Goal: Task Accomplishment & Management: Complete application form

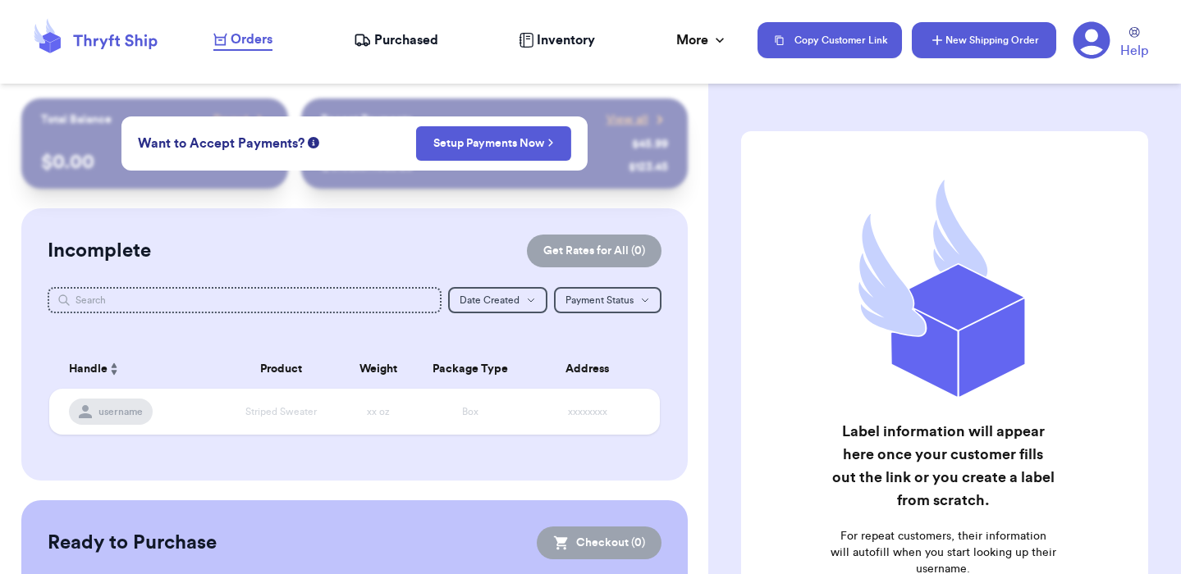
click at [956, 40] on button "New Shipping Order" at bounding box center [984, 40] width 144 height 36
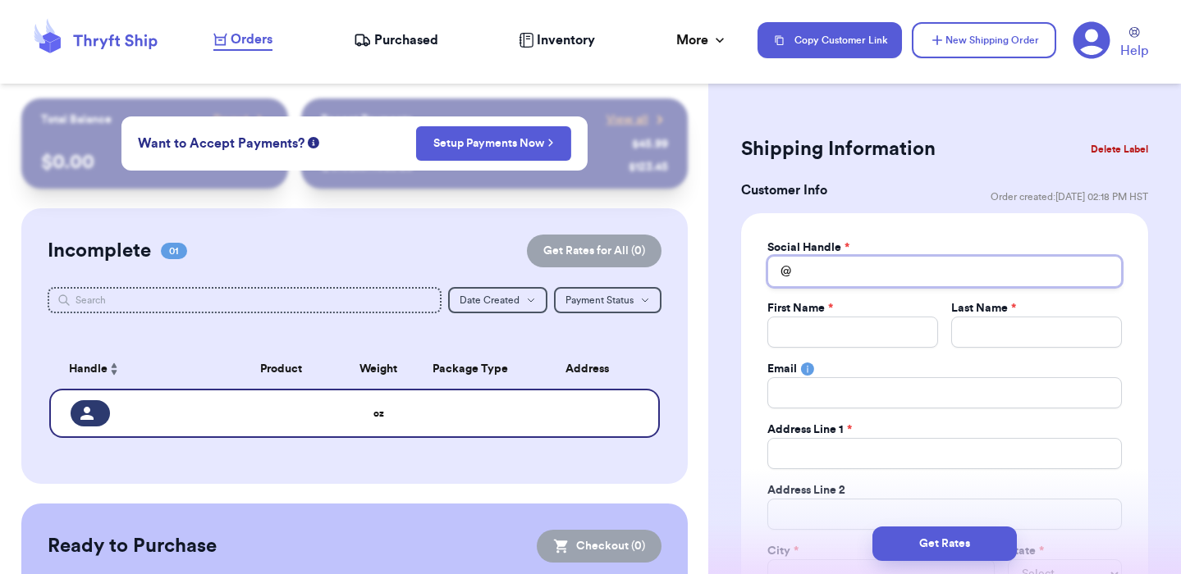
click at [857, 267] on input "Total Amount Paid" at bounding box center [944, 271] width 354 height 31
type input "T"
type input "Ti"
type input "Tip"
type input "Tiph"
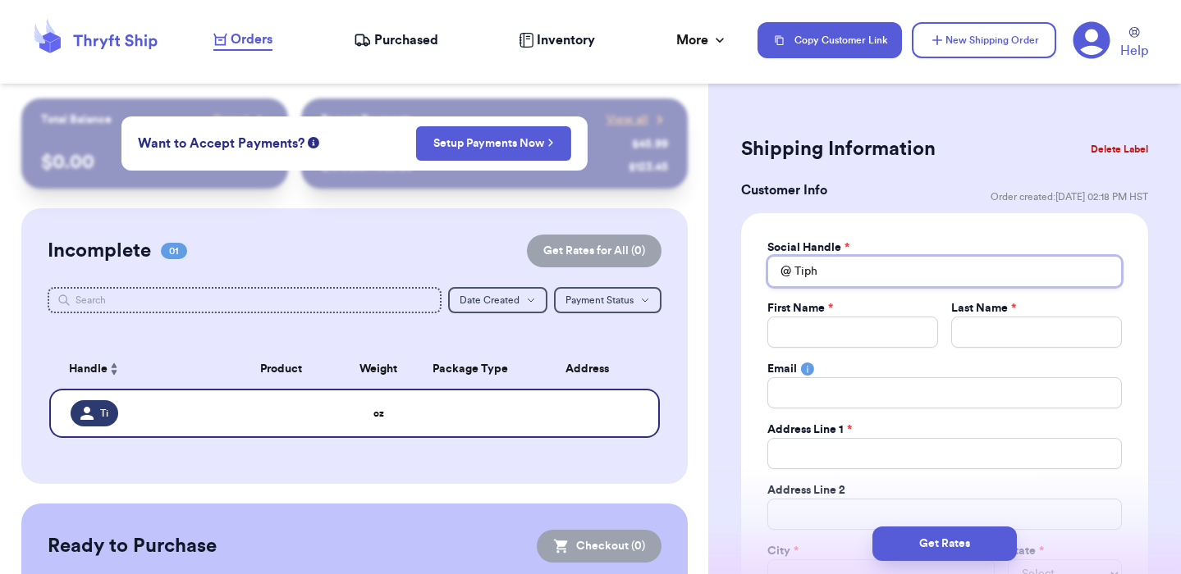
type input "Tipha"
type input "Tiphan"
type input "Tiphani"
type input "TiphaniK"
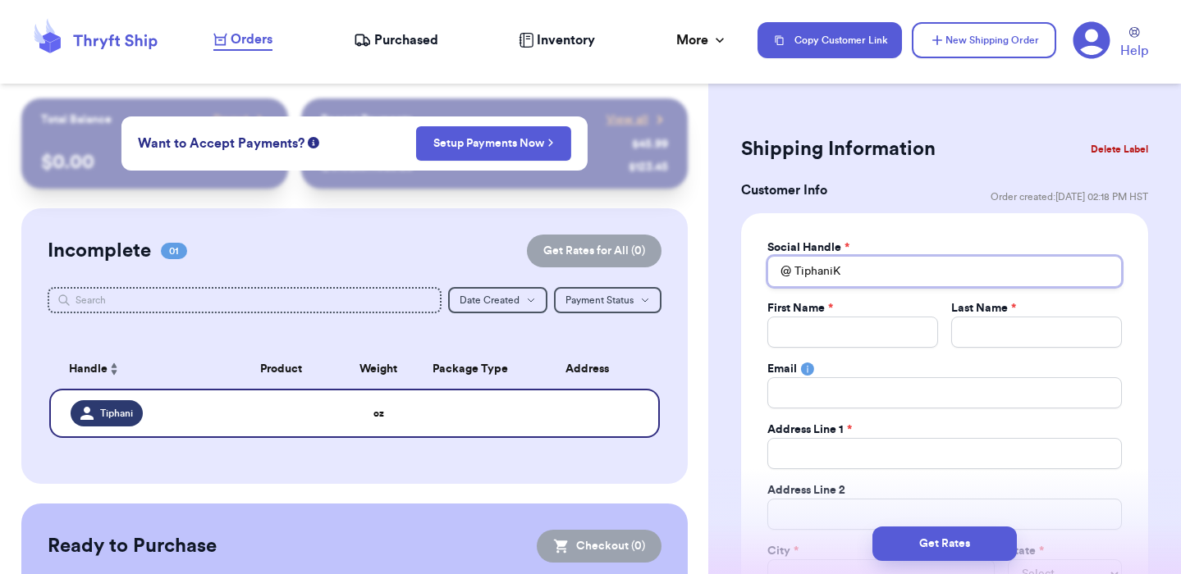
type input "TiphaniKa"
type input "TiphaniKai"
type input "TiphaniKain"
type input "TiphaniKaino"
type input "TiphaniKainoa"
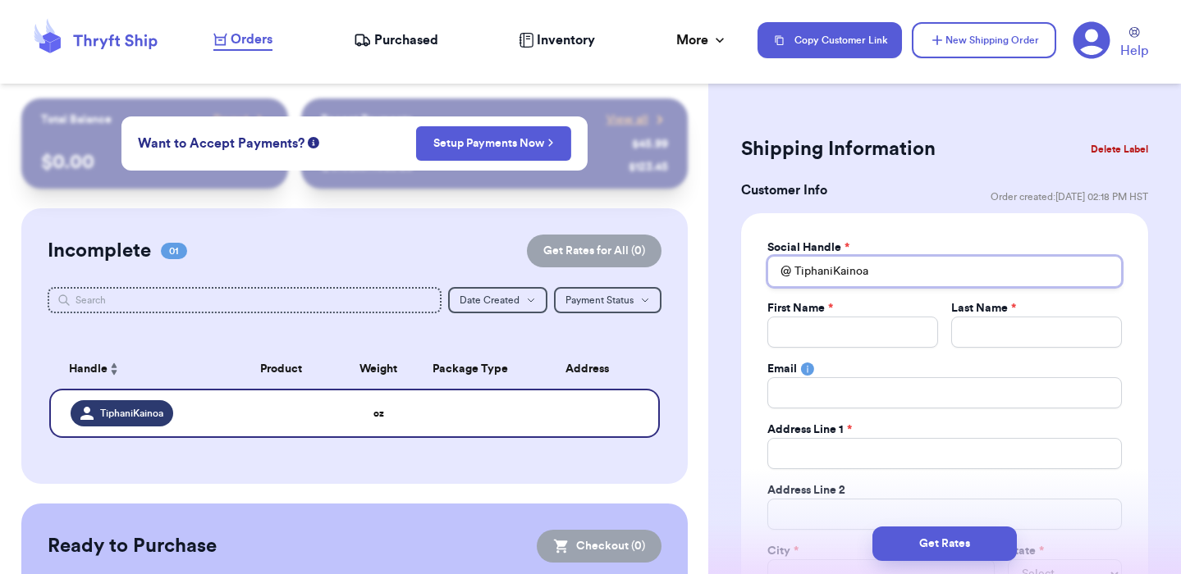
type input "TiphaniKainoa"
type input "T"
type input "Ti"
type input "Tip"
type input "Tiph"
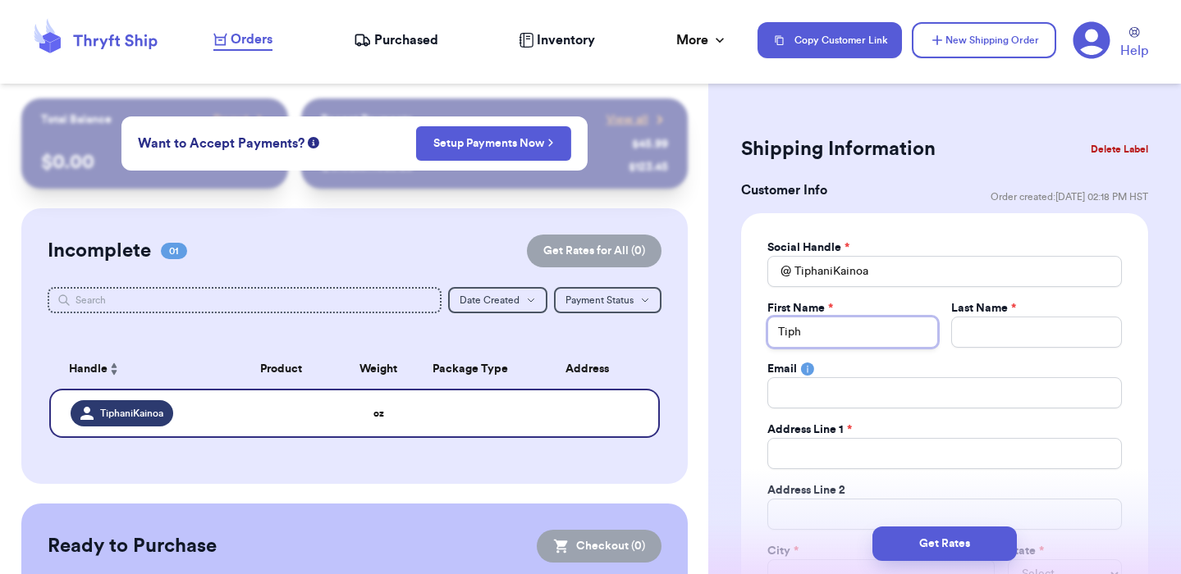
type input "Tipha"
type input "Tiphan"
type input "Tiphani"
type input "K"
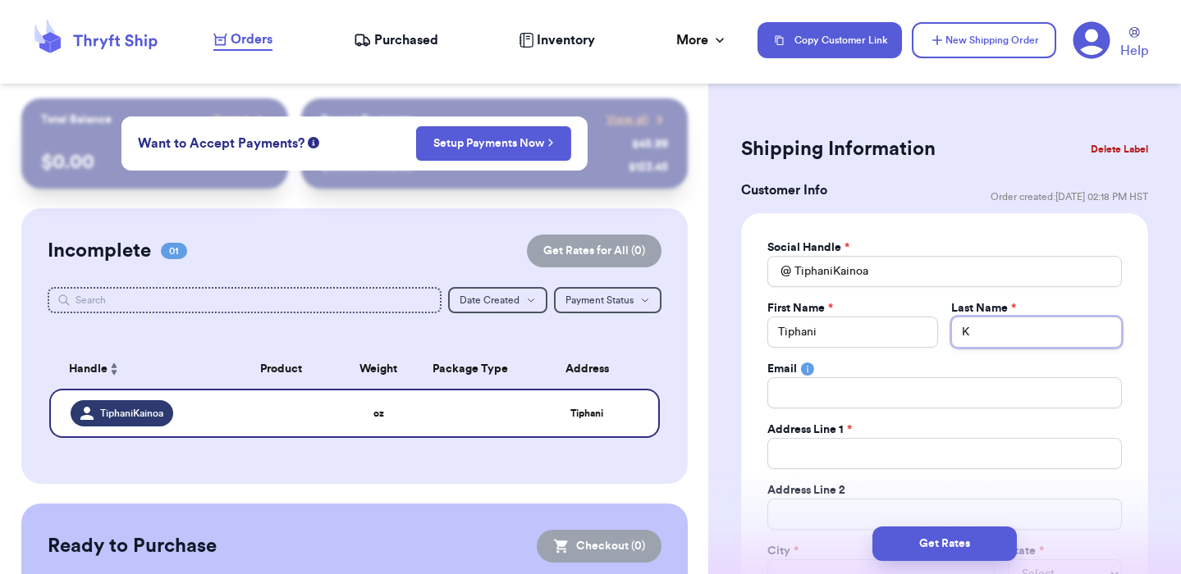
type input "Ka"
type input "[PERSON_NAME]"
type input "Kain"
type input "Kaino"
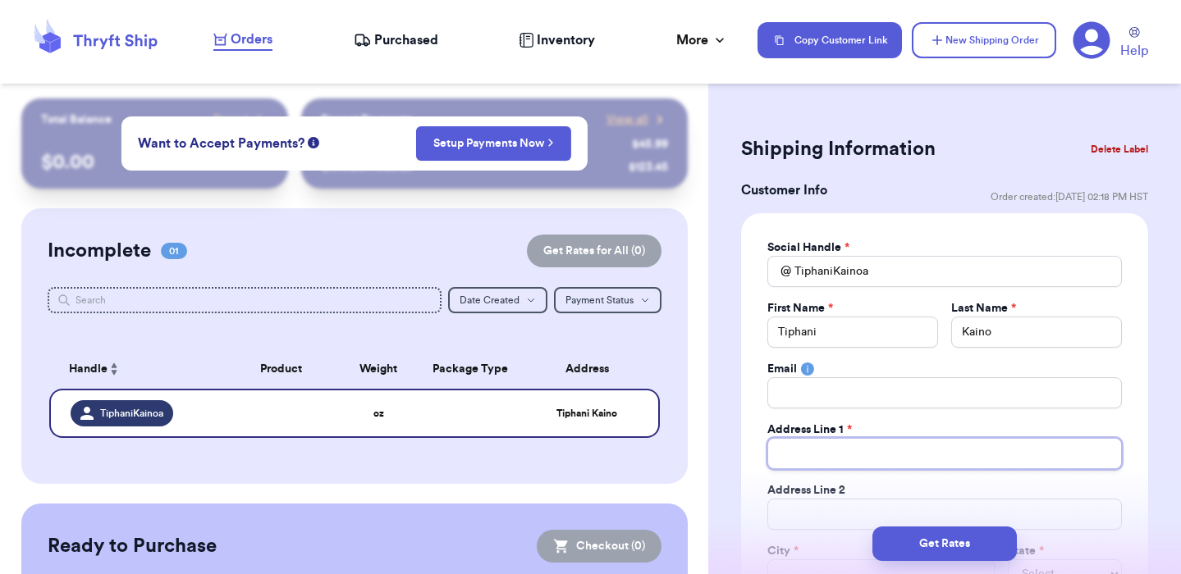
type input "6"
type input "61"
type input "61-"
type input "61-4"
type input "61-45"
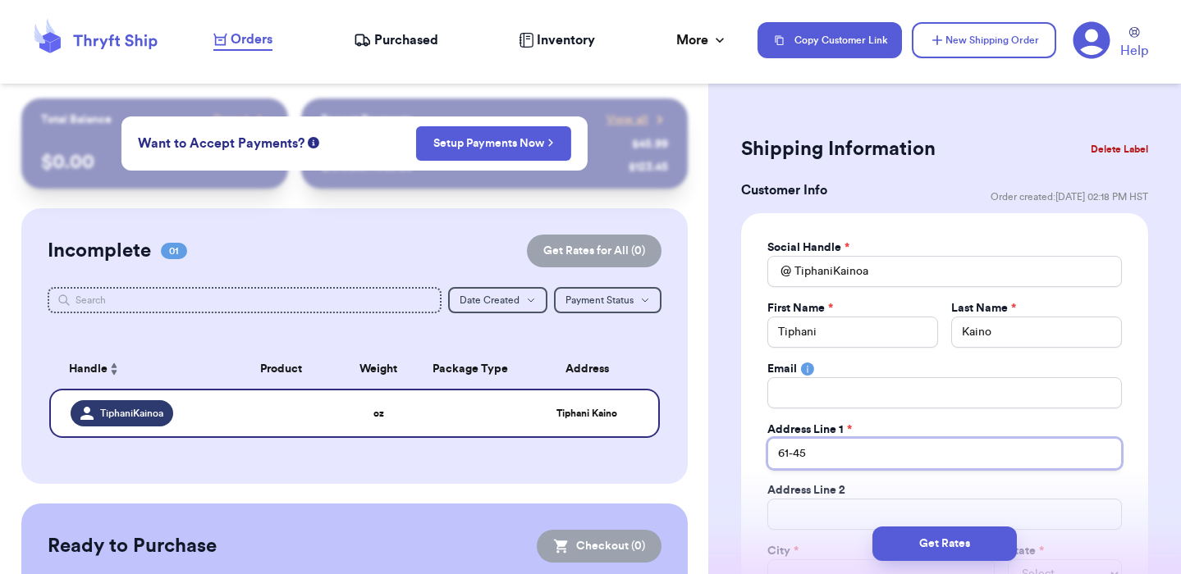
type input "61-458"
type input "61-45"
type input "61-4"
type input "61-41"
type input "61-415"
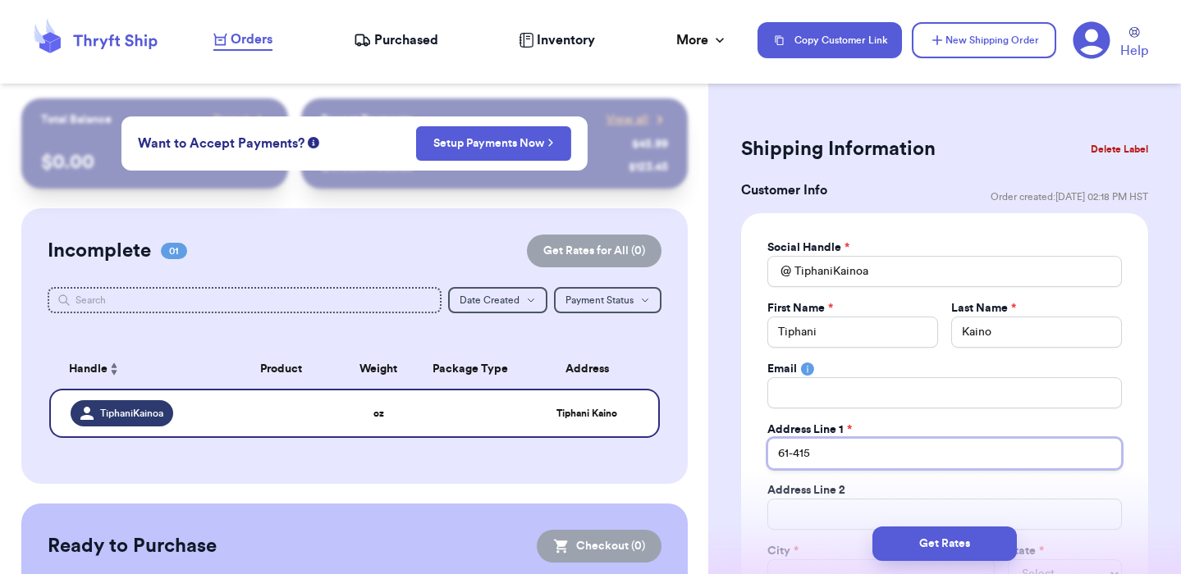
type input "61-4159"
type input "61-415"
type input "61-4158"
type input "61-4158 K"
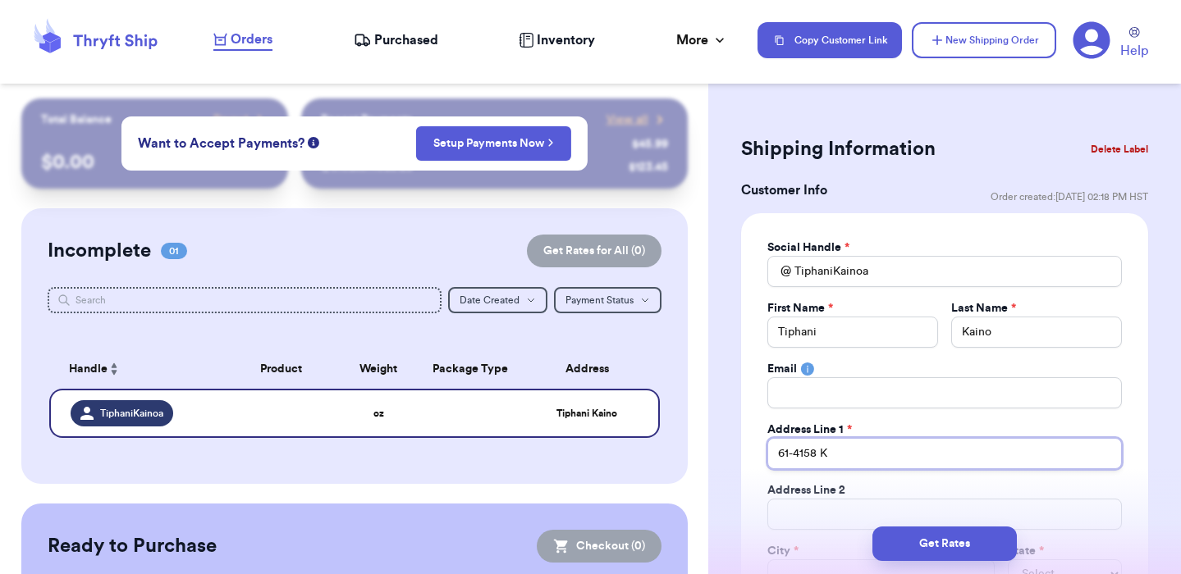
type input "61-4158 Ka"
type input "61-4158 Kal"
type input "61-4158 Kalo"
type input "61-4158 Kaloo"
type input "61-4158 Kalool"
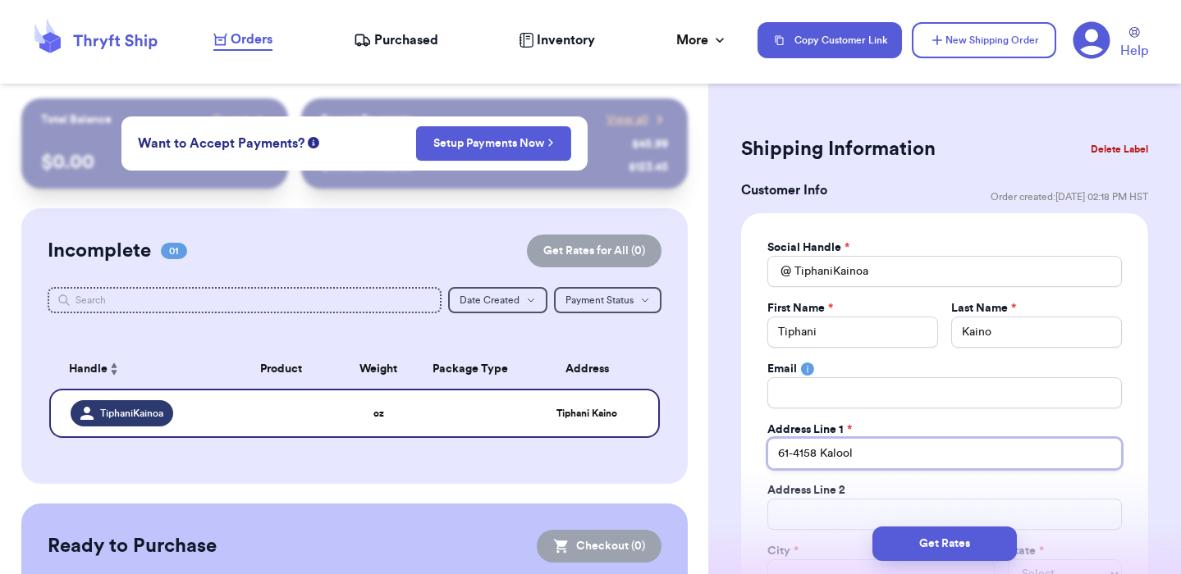
type input "61-4158 Kaloolo"
type input "61-4158 Kalooloo"
type input "61-4158 Kalooloo D"
type input "61-4158 Kalooloo Dr"
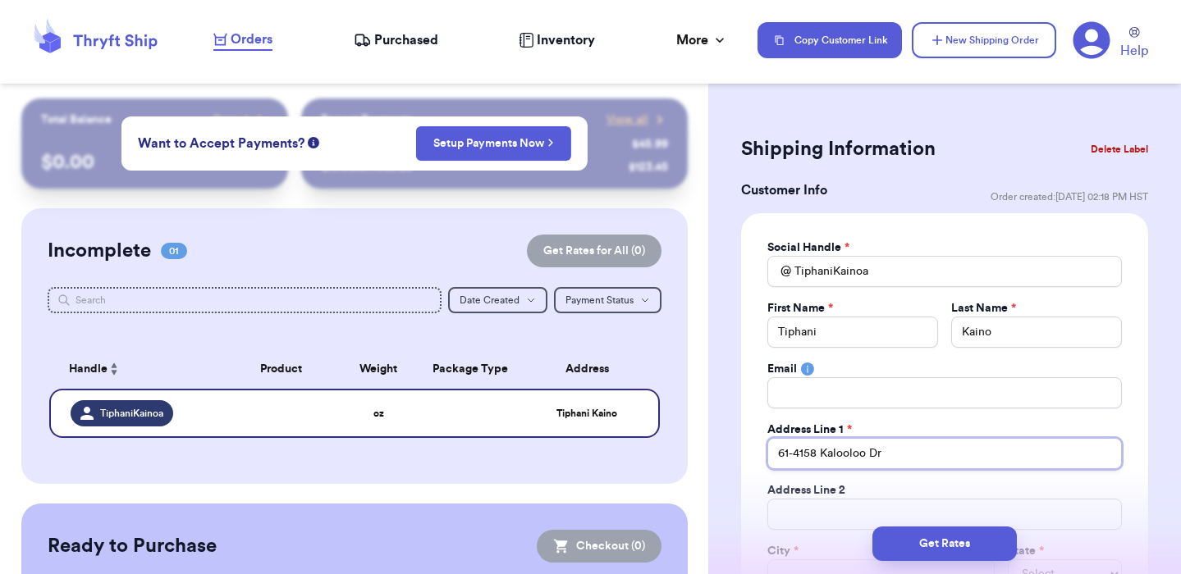
type input "61-4158 Kalooloo Dri"
type input "61-4158 Kalooloo Driv"
type input "[STREET_ADDRESS]"
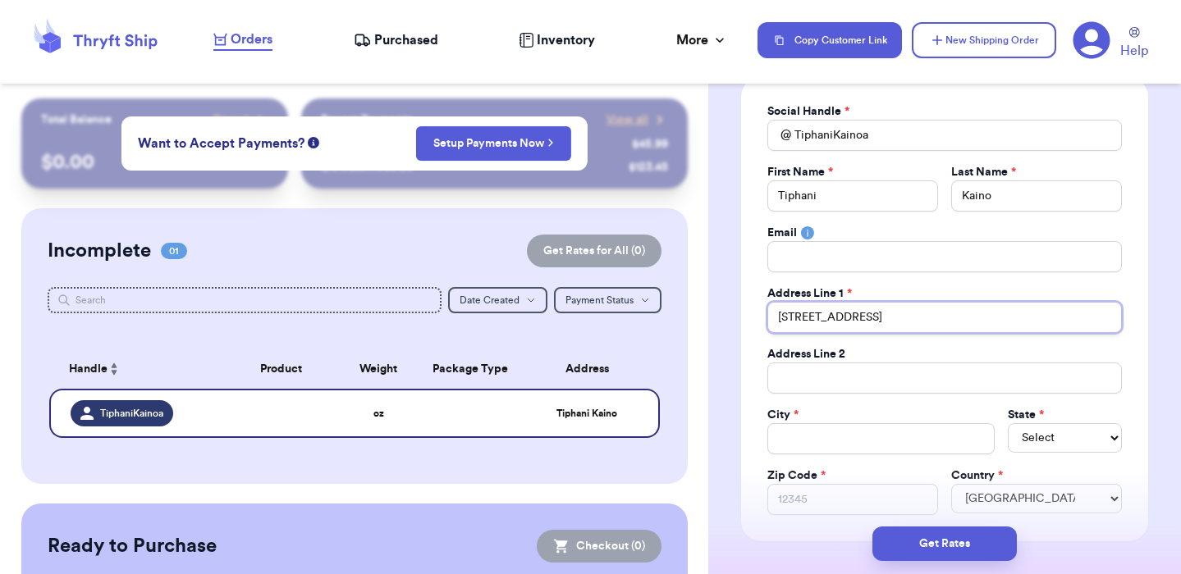
scroll to position [152, 0]
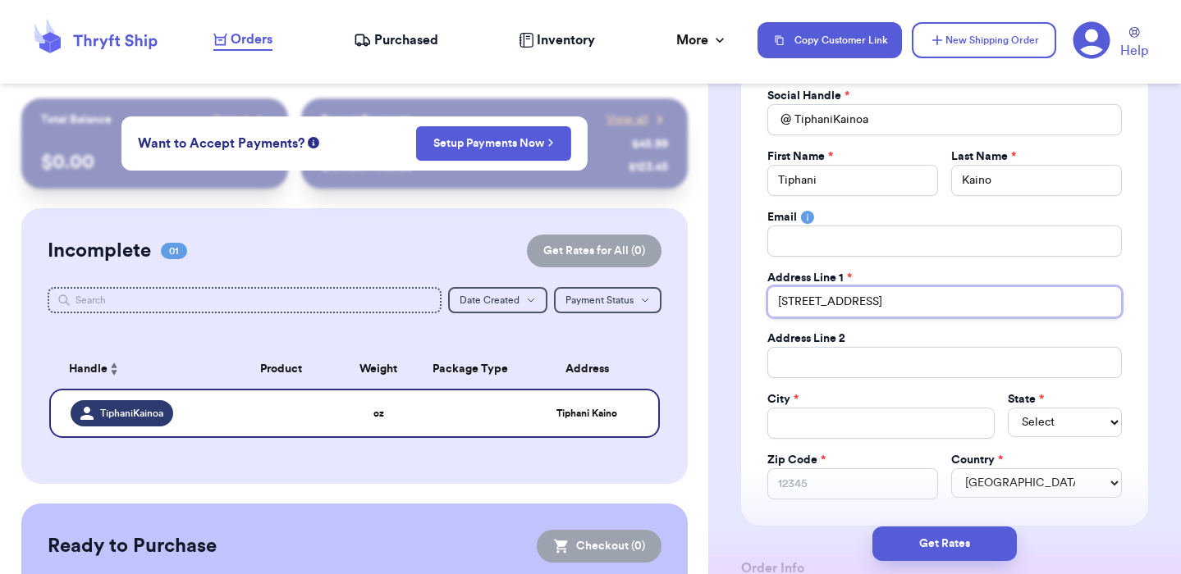
type input "[STREET_ADDRESS]"
click at [861, 423] on input "Total Amount Paid" at bounding box center [880, 423] width 227 height 31
type input "j"
type input "K"
type input "Ka"
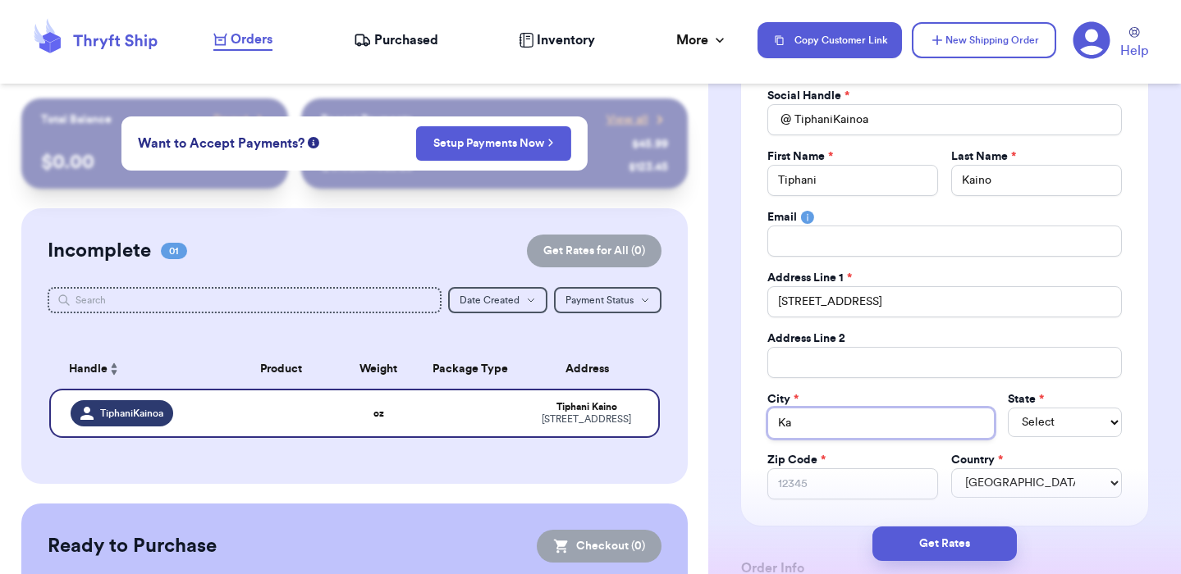
type input "Kam"
type input "Kamu"
type input "Kamue"
type input "[PERSON_NAME]"
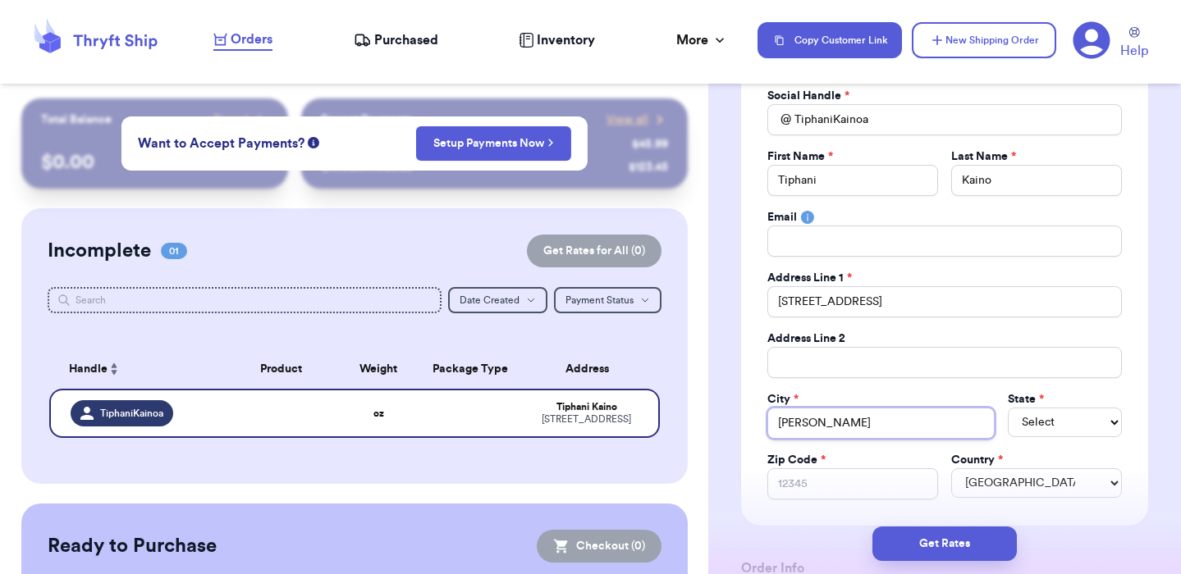
type input "[PERSON_NAME]"
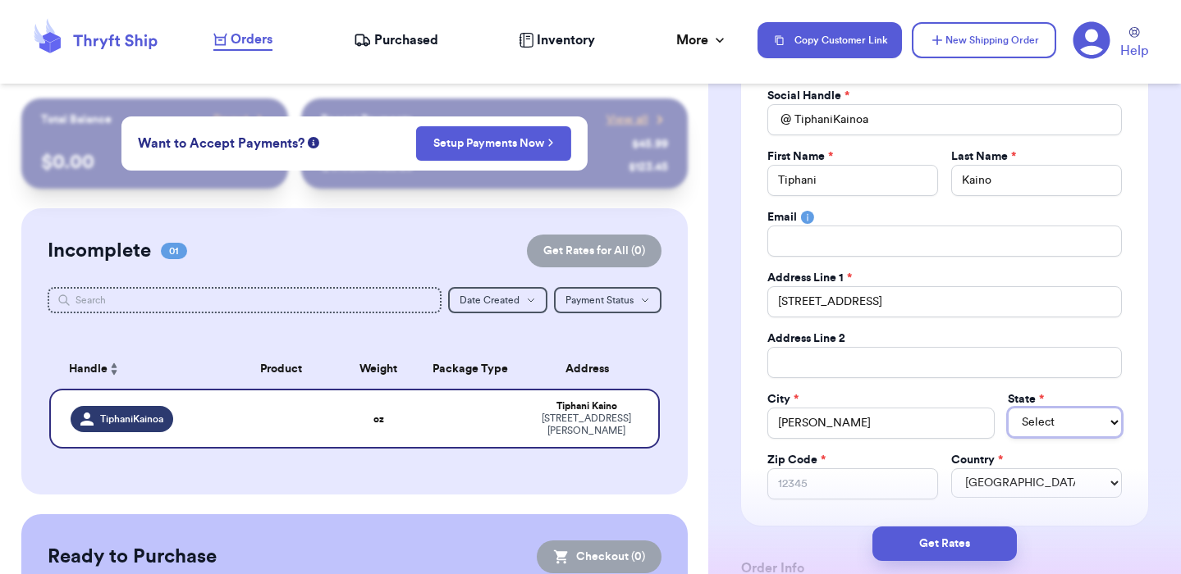
select select "HI"
type input "9"
type input "96"
type input "967"
type input "9674"
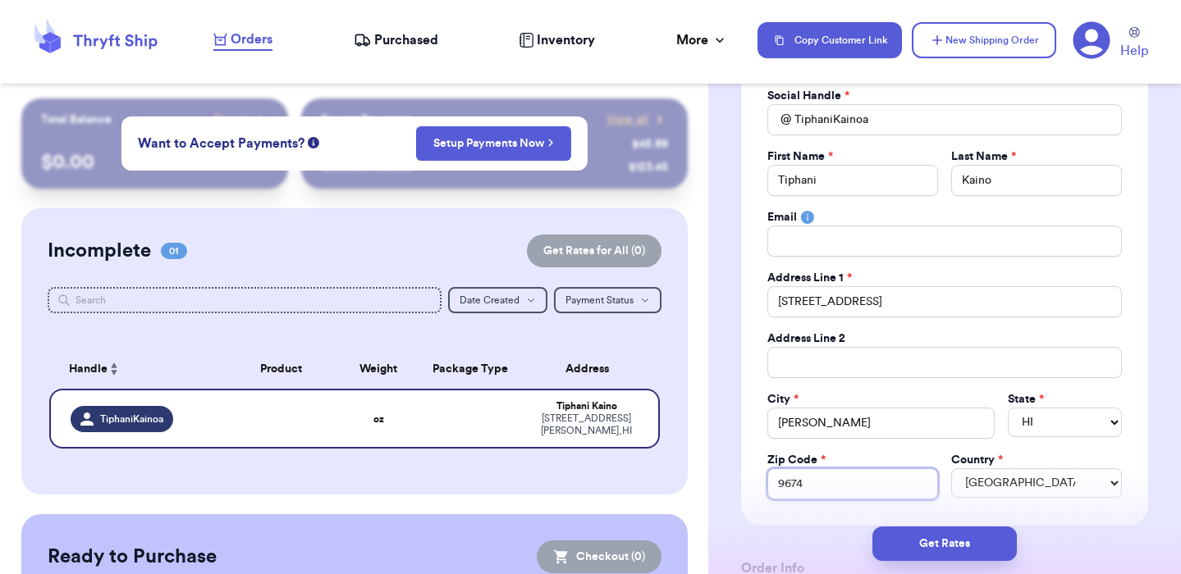
type input "96743"
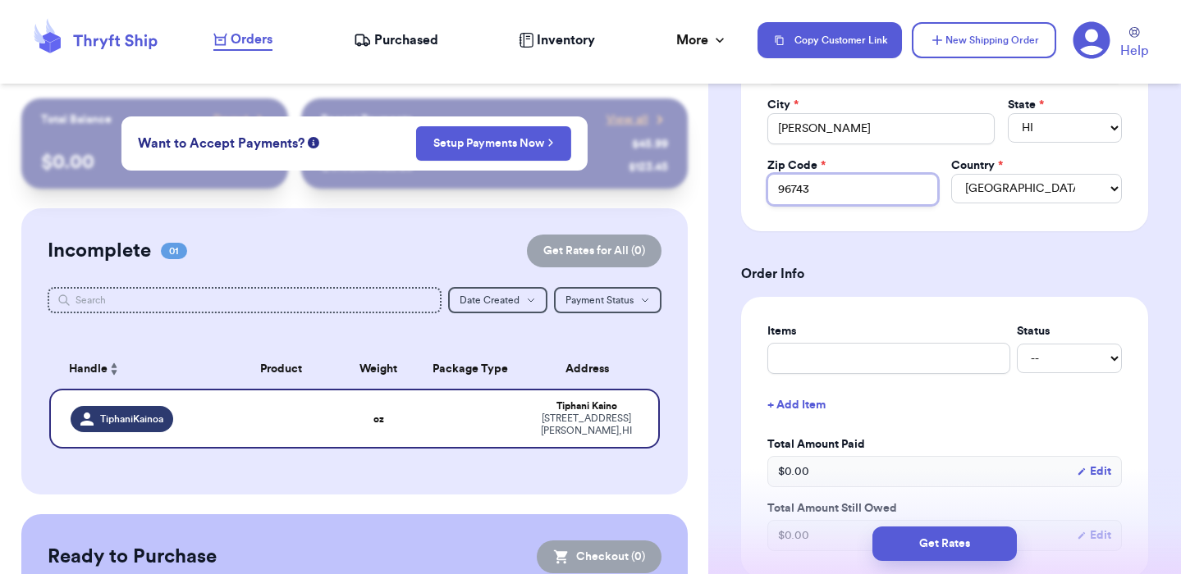
scroll to position [447, 0]
type input "96743"
click at [938, 363] on input "text" at bounding box center [888, 357] width 243 height 31
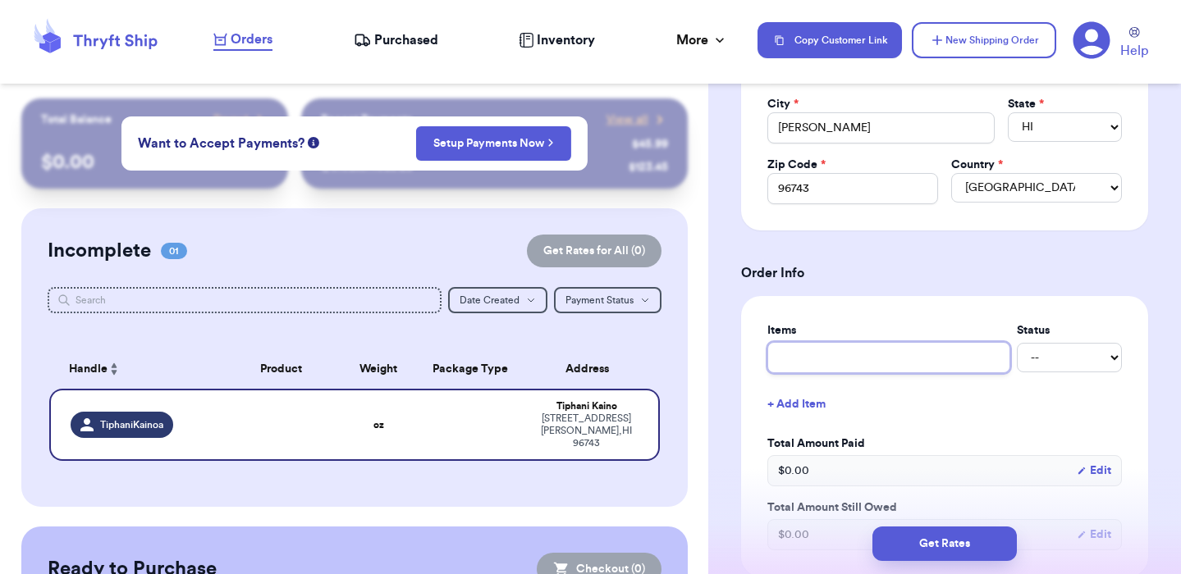
type input "H"
type input "Hi"
type input "HiF"
type input "HiFi"
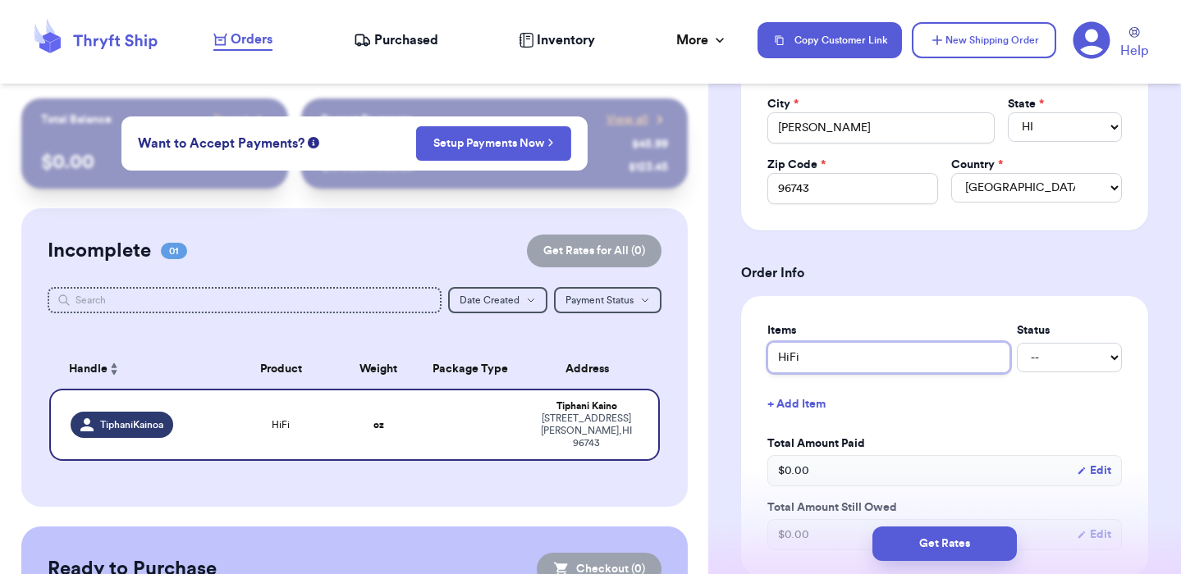
type input "HiFi W"
type input "HiFi Wh"
type input "HiFi Whi"
type input "HiFi Whit"
type input "HiFi White"
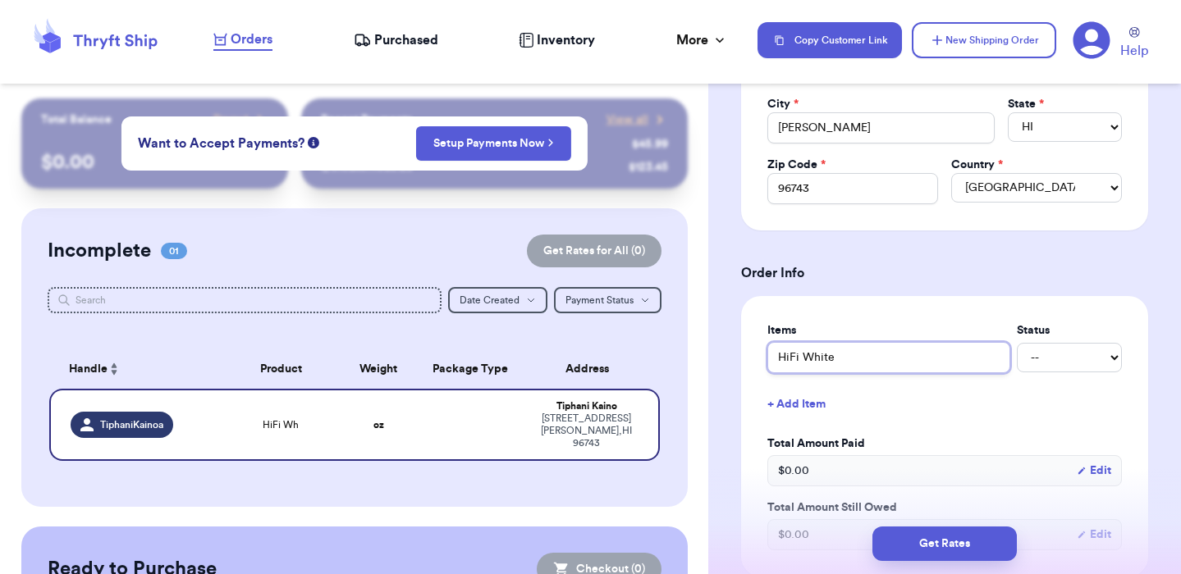
type input "HiFi White"
type input "HiFi White L"
type input "HiFi White Le"
type input "HiFi White Lei"
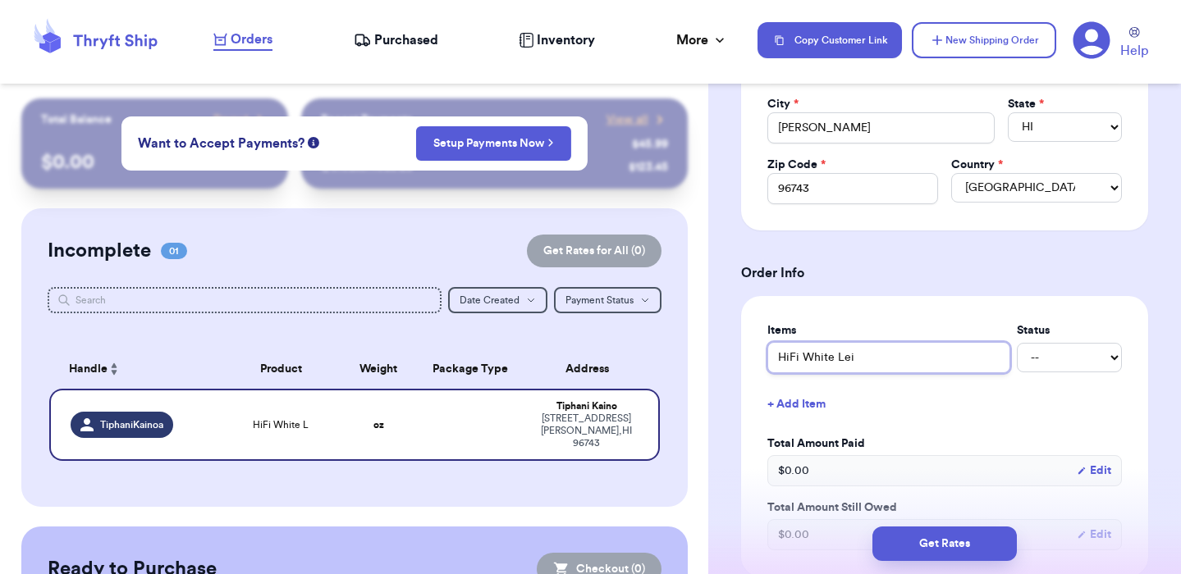
type input "HiFi White Lei S"
type input "HiFi White Lei Sh"
type input "HiFi White [PERSON_NAME]"
type input "HiFi White Lei Shir"
type input "HiFi White Lei Shirt"
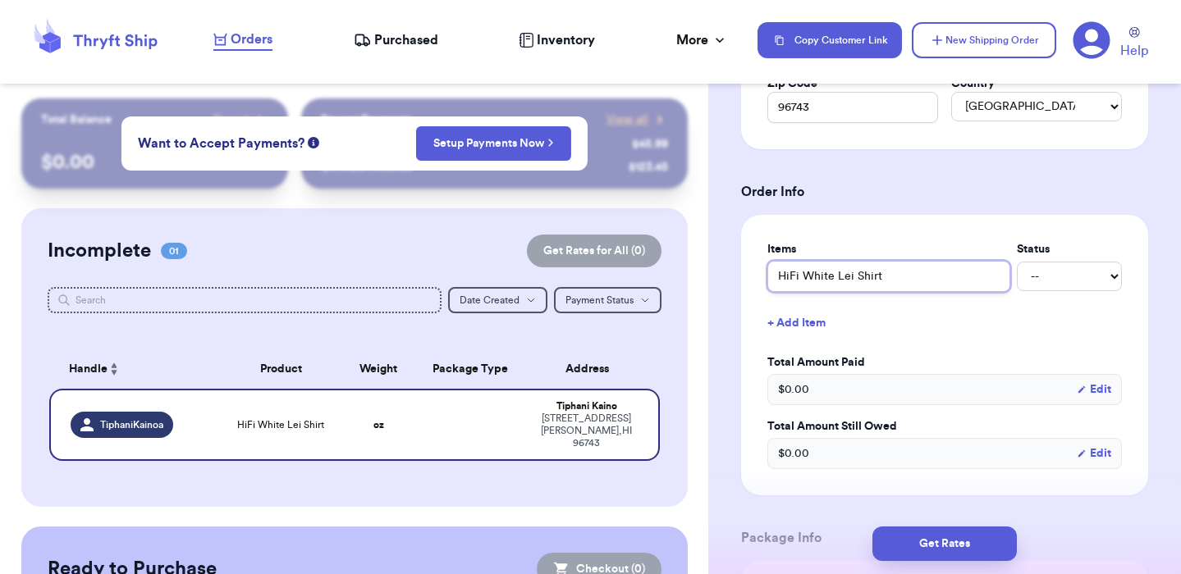
scroll to position [529, 0]
type input "HiFi White Lei Shirt"
click at [1094, 273] on select "-- Paid Owes" at bounding box center [1069, 276] width 105 height 30
select select "unpaid"
click at [1017, 262] on select "-- Paid Owes" at bounding box center [1069, 276] width 105 height 30
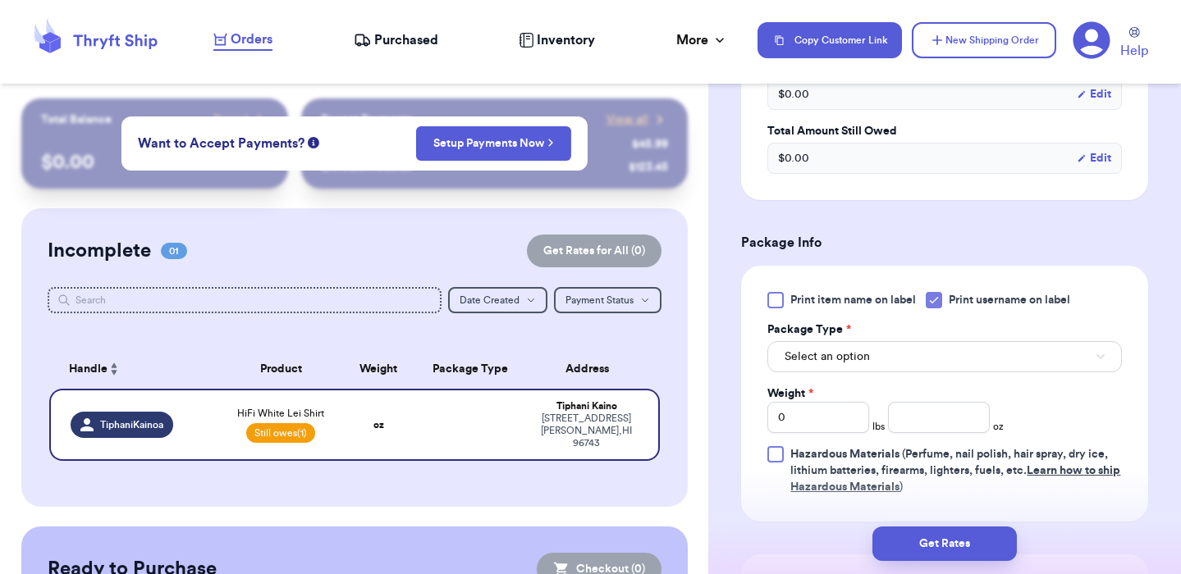
scroll to position [825, 0]
click at [939, 303] on icon at bounding box center [933, 299] width 13 height 13
click at [0, 0] on input "Print username on label" at bounding box center [0, 0] width 0 height 0
click at [896, 366] on button "Select an option" at bounding box center [944, 355] width 354 height 31
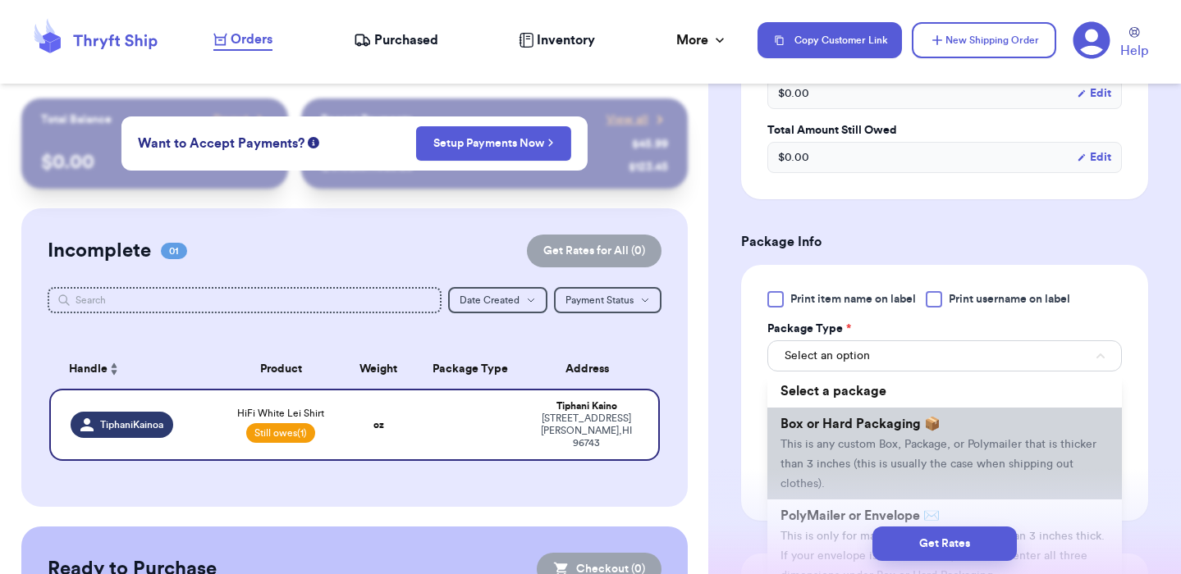
click at [887, 436] on li "Box or Hard Packaging 📦 This is any custom Box, Package, or Polymailer that is …" at bounding box center [944, 454] width 354 height 92
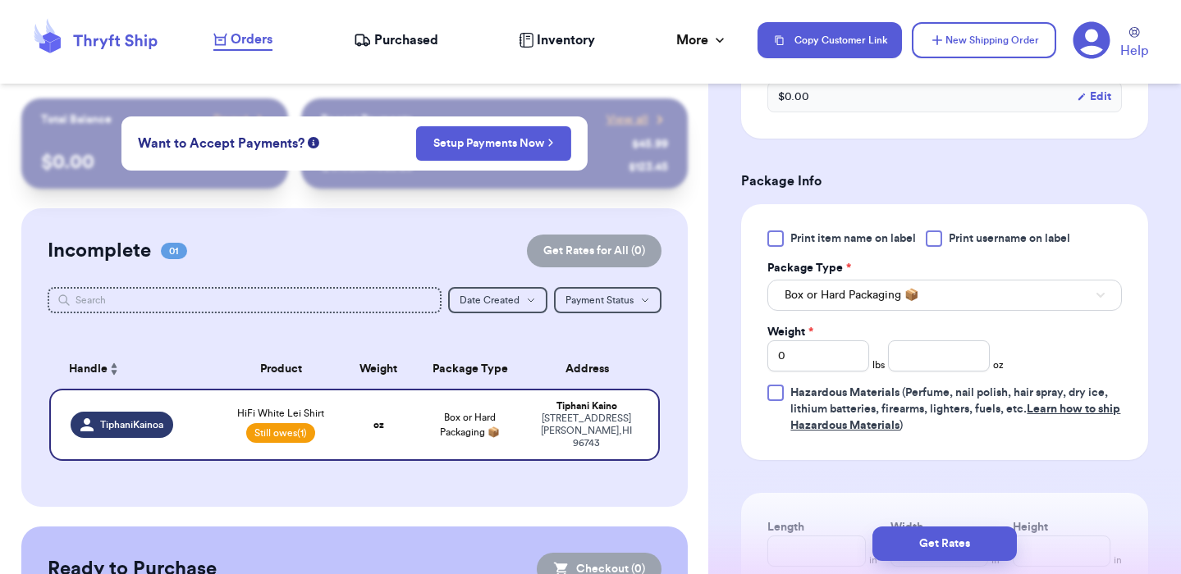
scroll to position [887, 0]
click at [928, 359] on input "number" at bounding box center [939, 354] width 102 height 31
type input "8"
click at [1122, 378] on div "Print item name on label Print username on label Package Type * Box or Hard Pac…" at bounding box center [944, 331] width 407 height 256
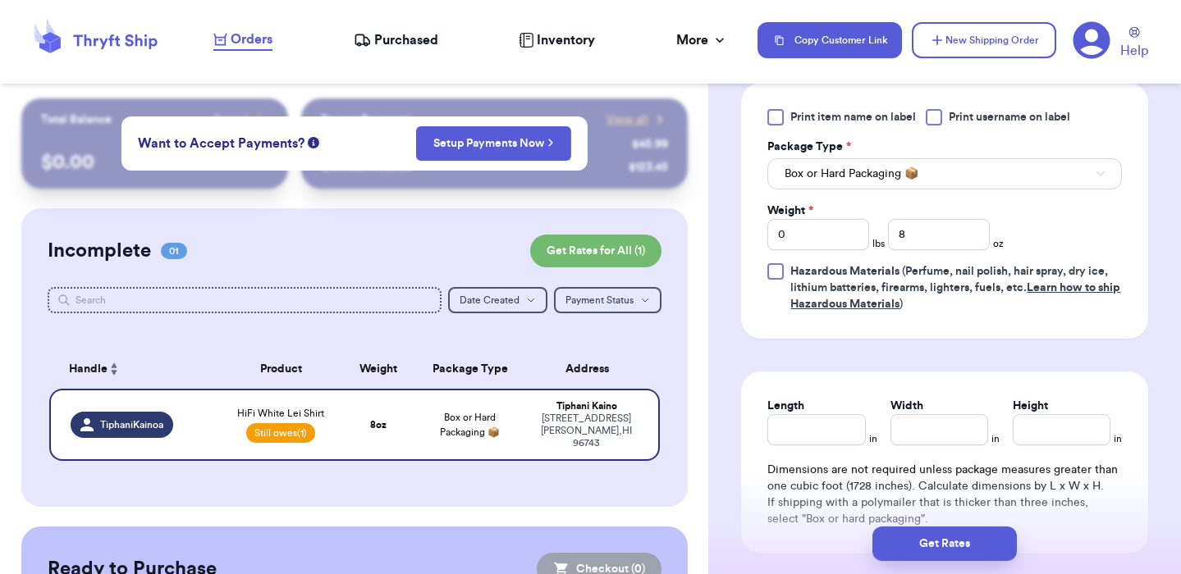
scroll to position [1041, 0]
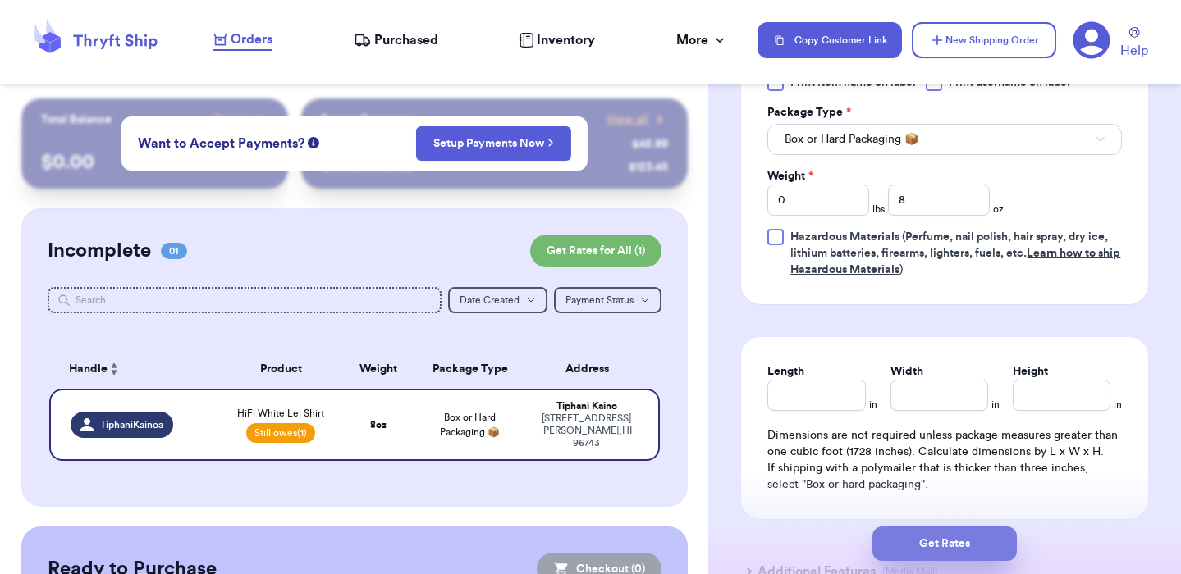
click at [908, 547] on button "Get Rates" at bounding box center [944, 544] width 144 height 34
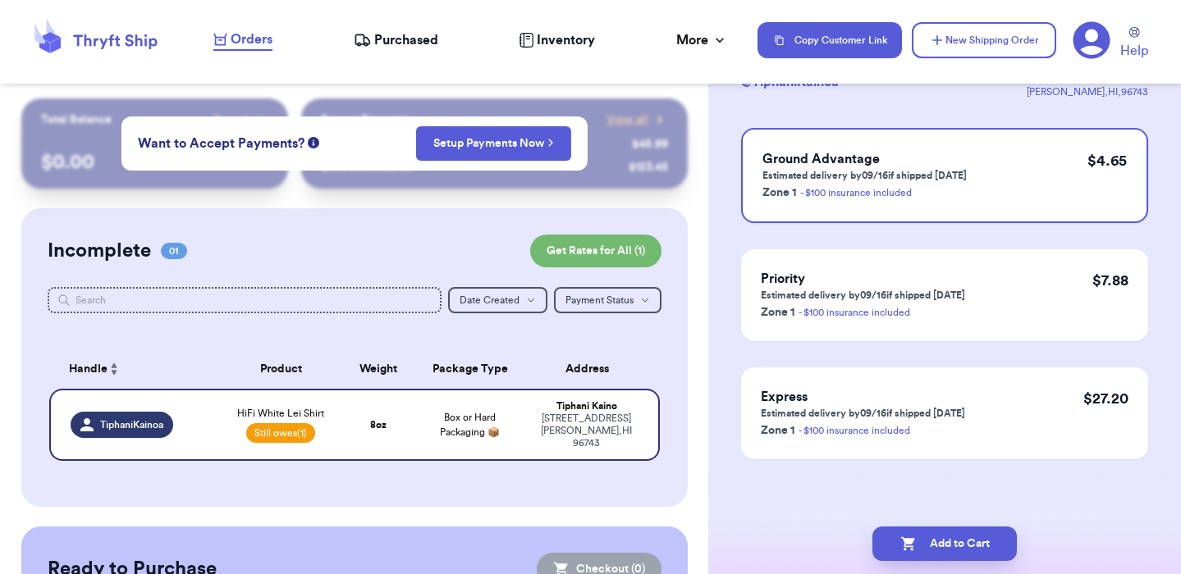
scroll to position [0, 0]
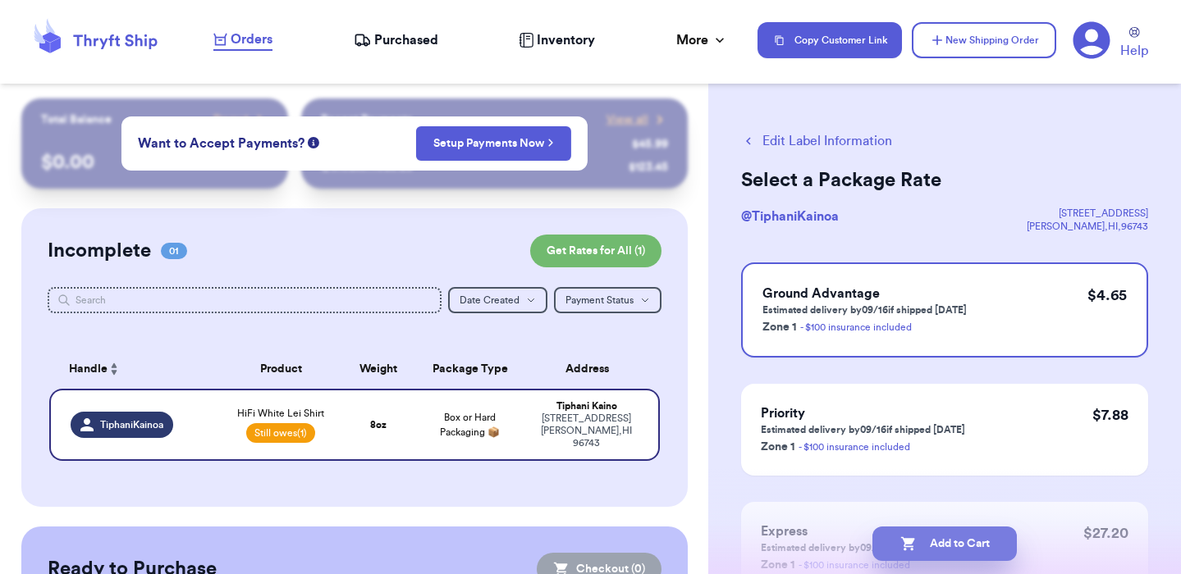
click at [967, 551] on button "Add to Cart" at bounding box center [944, 544] width 144 height 34
checkbox input "true"
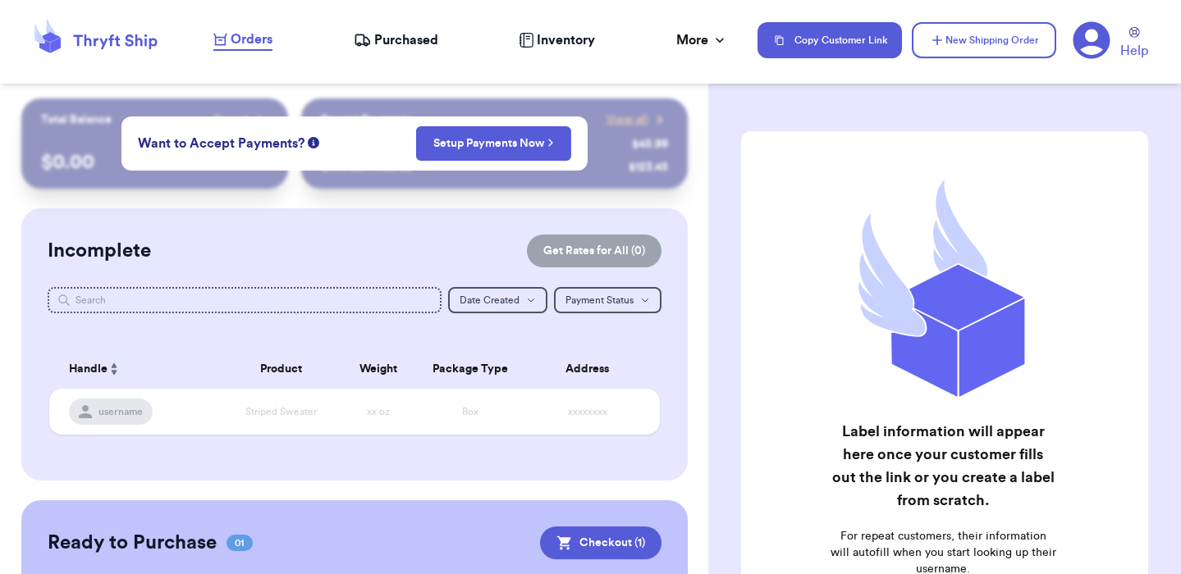
scroll to position [170, 0]
